Goal: Task Accomplishment & Management: Use online tool/utility

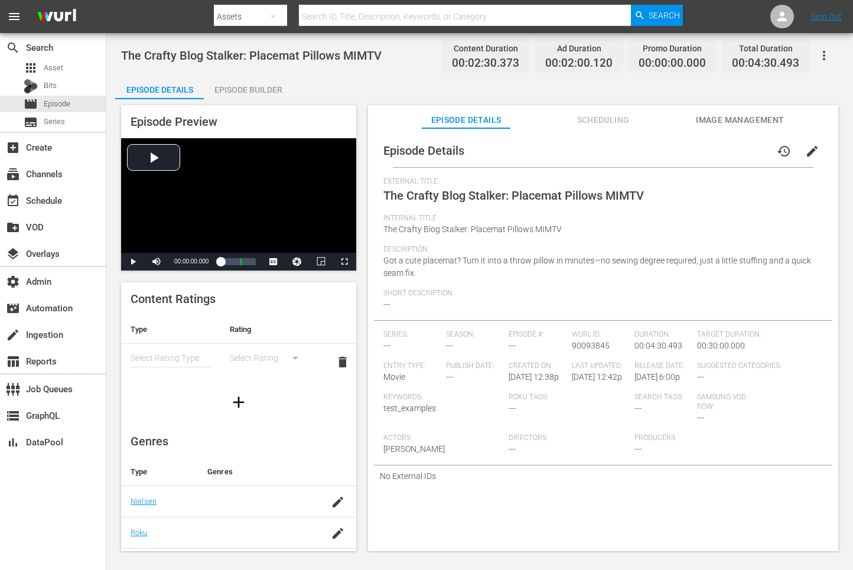
click at [587, 341] on span "90093845" at bounding box center [591, 345] width 38 height 9
copy span "90093845"
